Goal: Find specific page/section: Find specific page/section

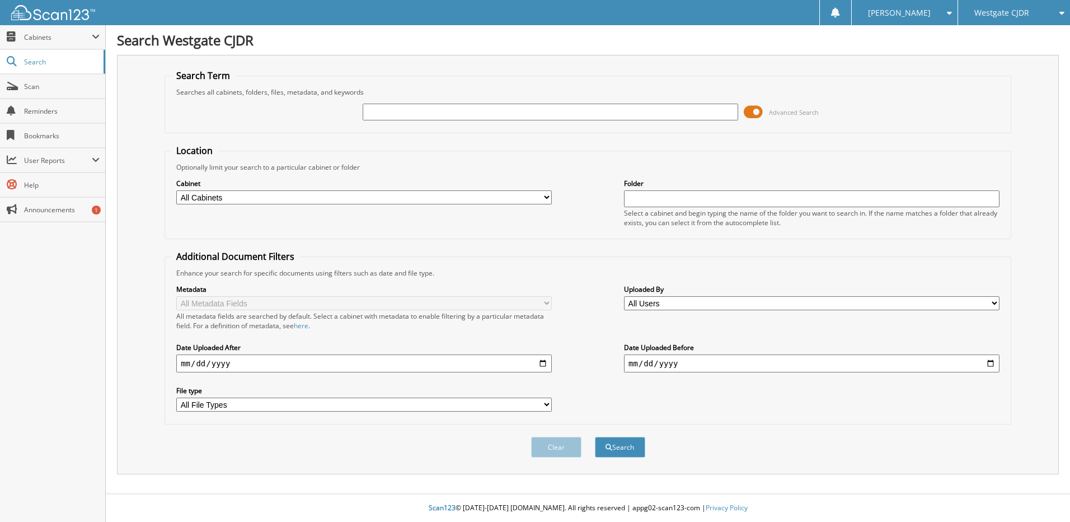
click at [433, 114] on input "text" at bounding box center [551, 112] width 376 height 17
click at [936, 11] on div "[PERSON_NAME]" at bounding box center [904, 12] width 95 height 25
click at [1010, 10] on span "Westgate CJDR" at bounding box center [1001, 13] width 55 height 7
click at [995, 65] on link "Westgate KIA of [GEOGRAPHIC_DATA]" at bounding box center [1014, 70] width 112 height 30
click at [480, 115] on input "text" at bounding box center [551, 112] width 376 height 17
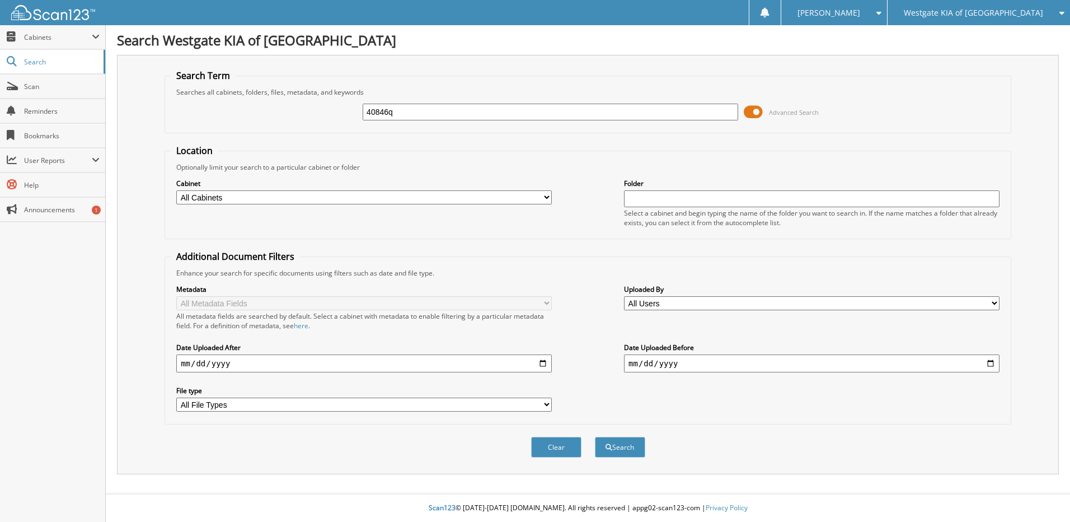
type input "40846q"
click at [595, 437] on button "Search" at bounding box center [620, 447] width 50 height 21
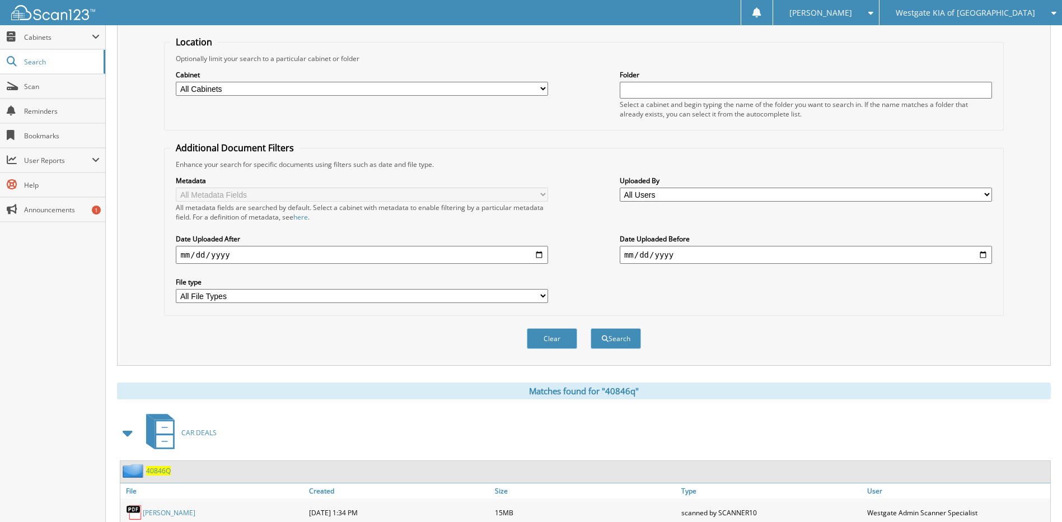
scroll to position [166, 0]
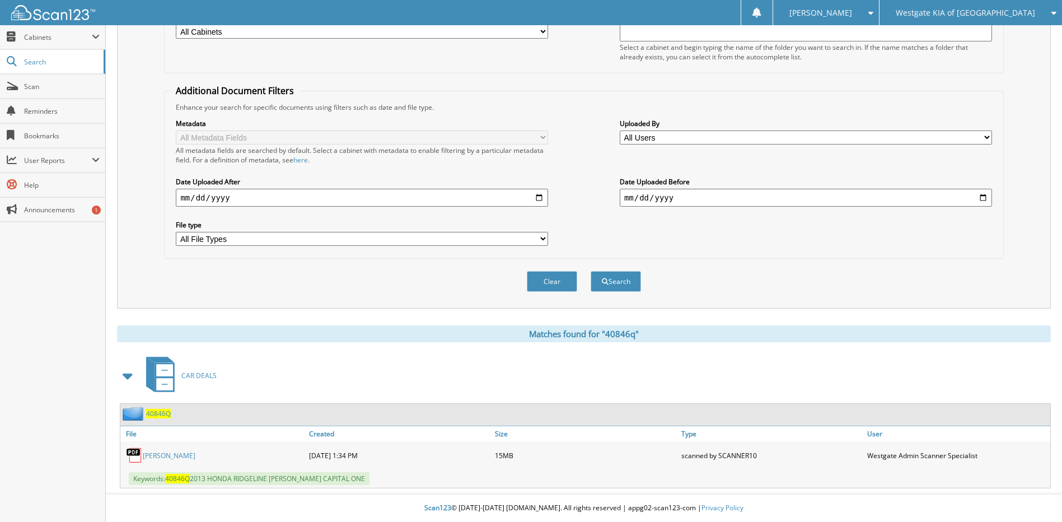
click at [186, 458] on link "[PERSON_NAME]" at bounding box center [169, 455] width 53 height 10
